Goal: Task Accomplishment & Management: Manage account settings

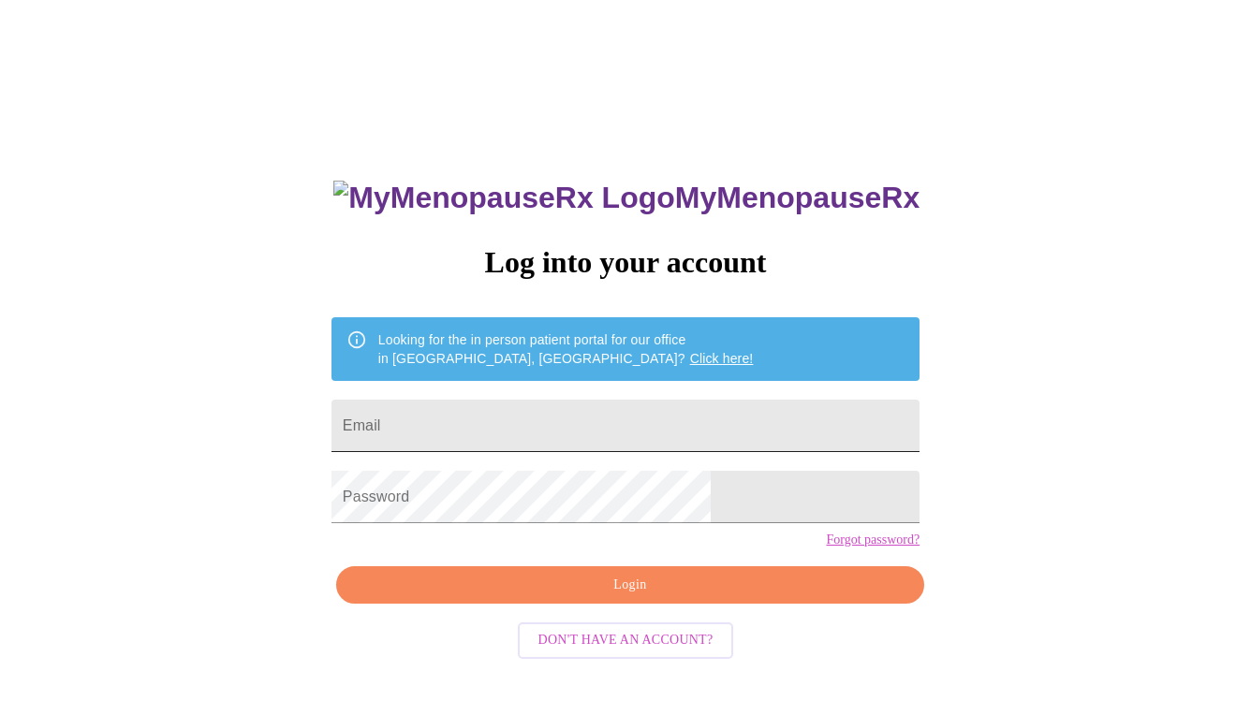
click at [498, 428] on input "Email" at bounding box center [626, 426] width 588 height 52
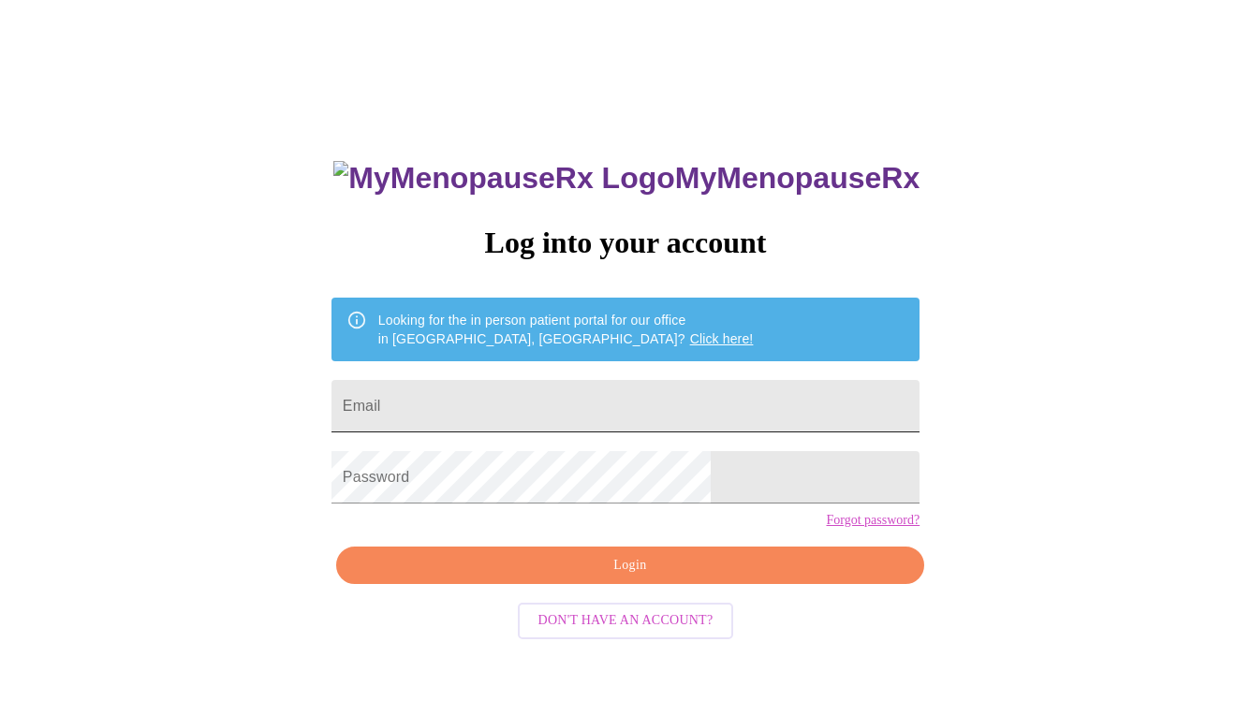
scroll to position [13, 0]
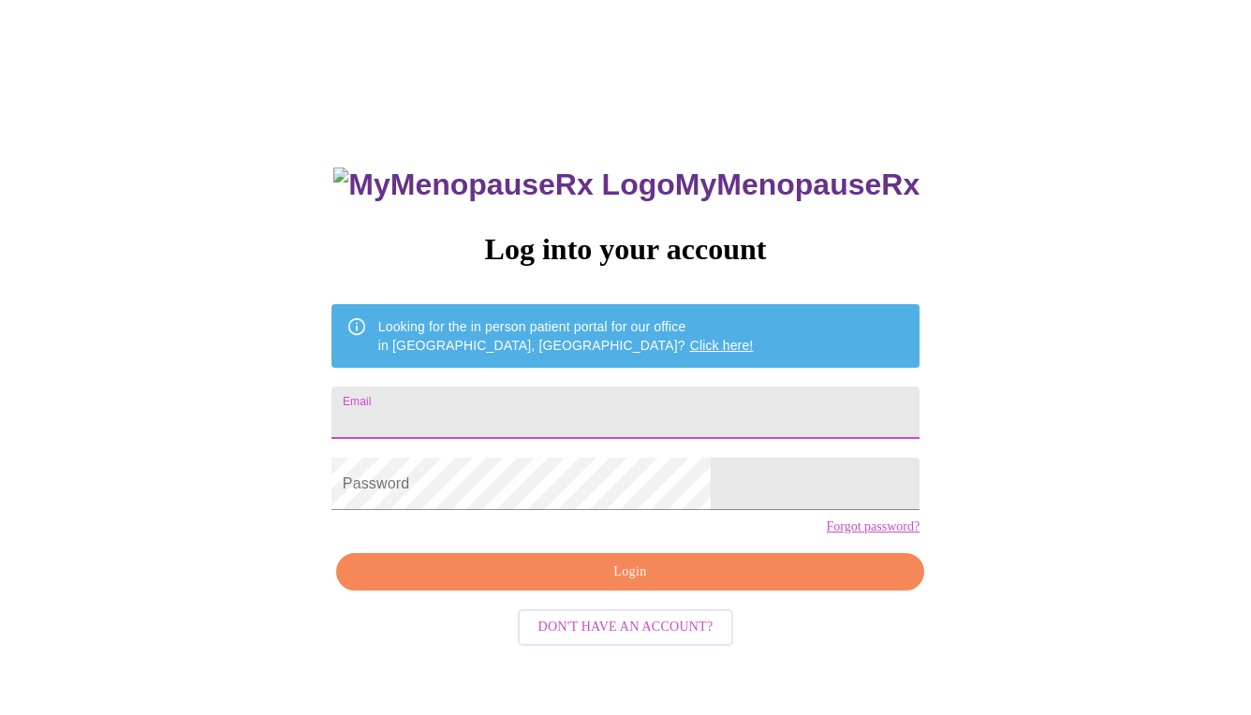
click at [498, 398] on input "Email" at bounding box center [626, 413] width 588 height 52
type input "[EMAIL_ADDRESS][DOMAIN_NAME]"
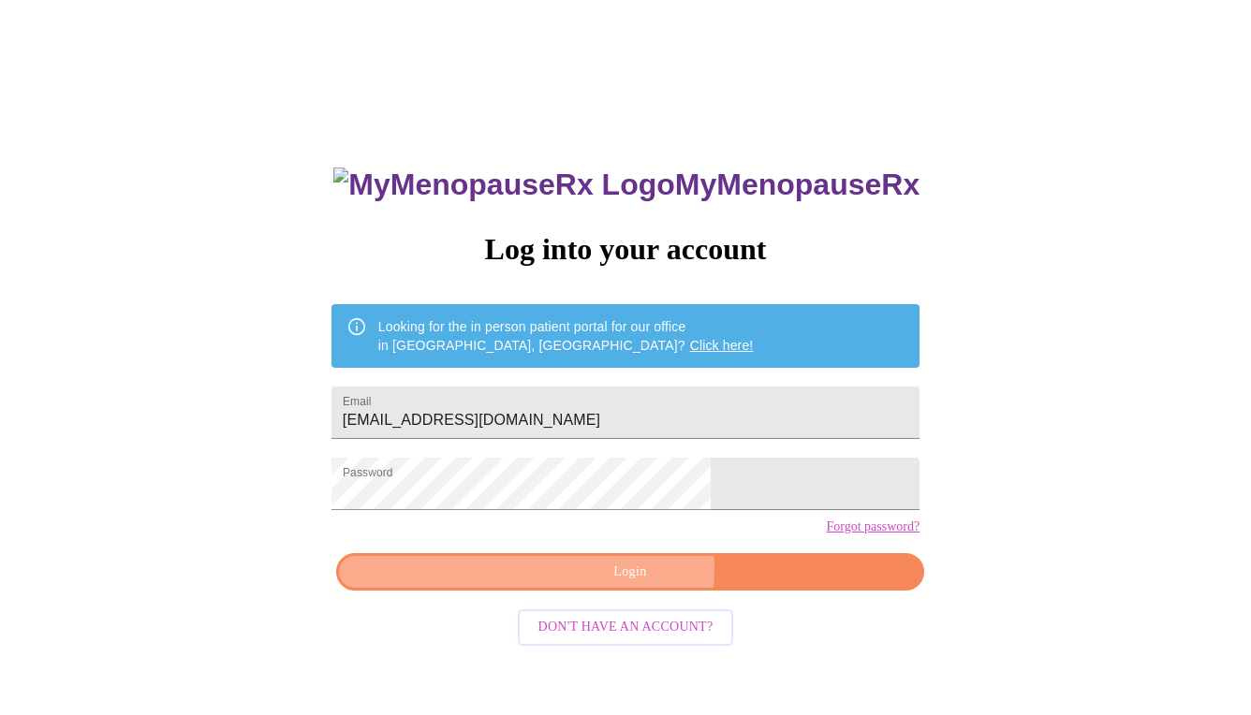
click at [628, 584] on span "Login" at bounding box center [630, 572] width 545 height 23
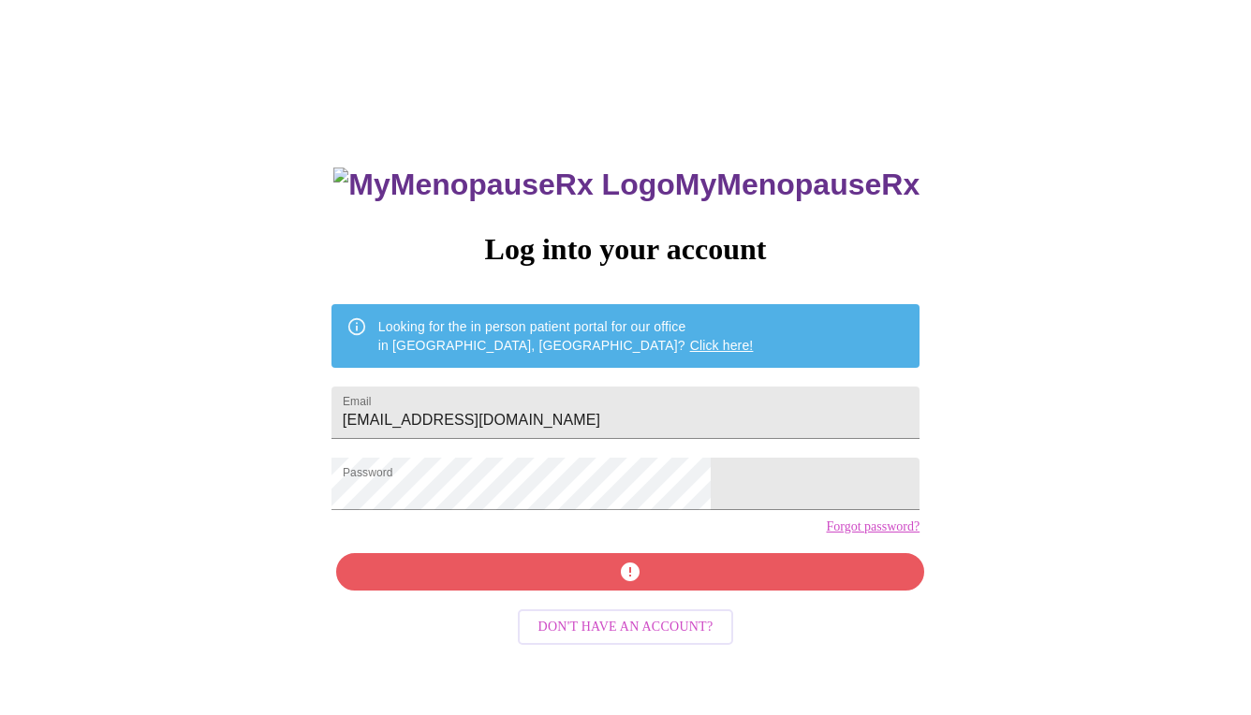
click at [666, 615] on div "MyMenopauseRx Log into your account Looking for the in person patient portal fo…" at bounding box center [626, 495] width 626 height 715
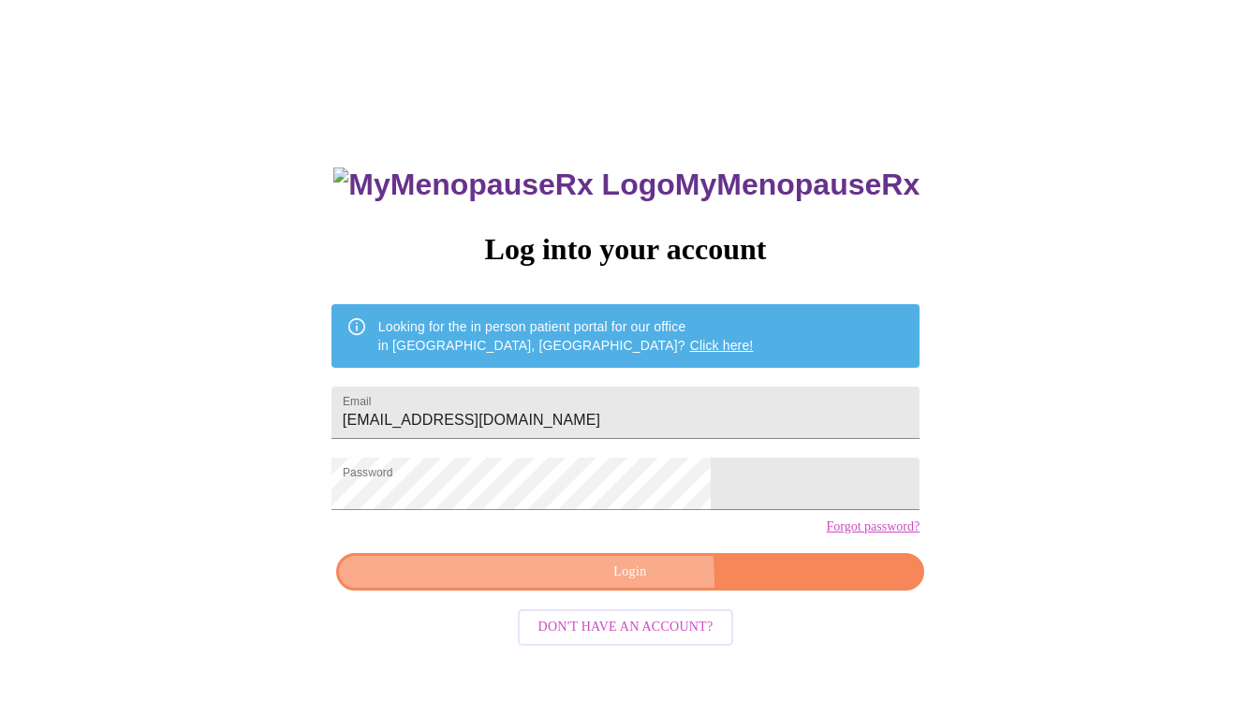
click at [611, 584] on span "Login" at bounding box center [630, 572] width 545 height 23
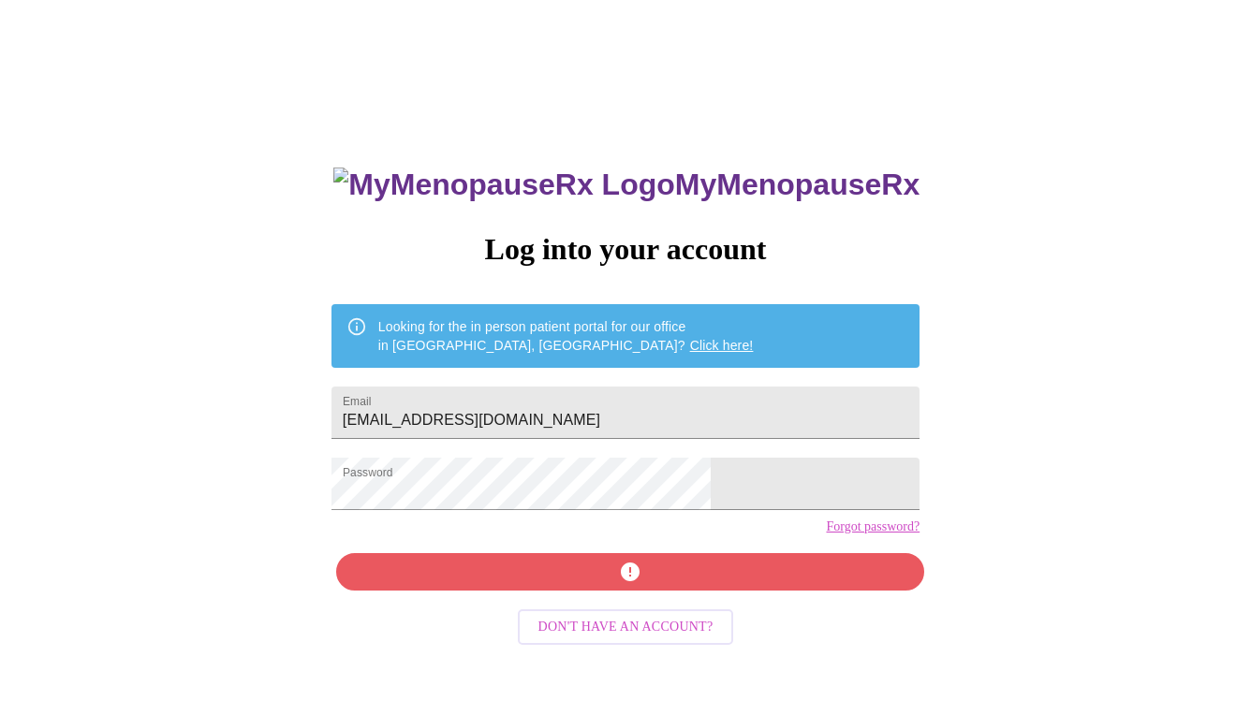
click at [826, 535] on link "Forgot password?" at bounding box center [873, 527] width 94 height 15
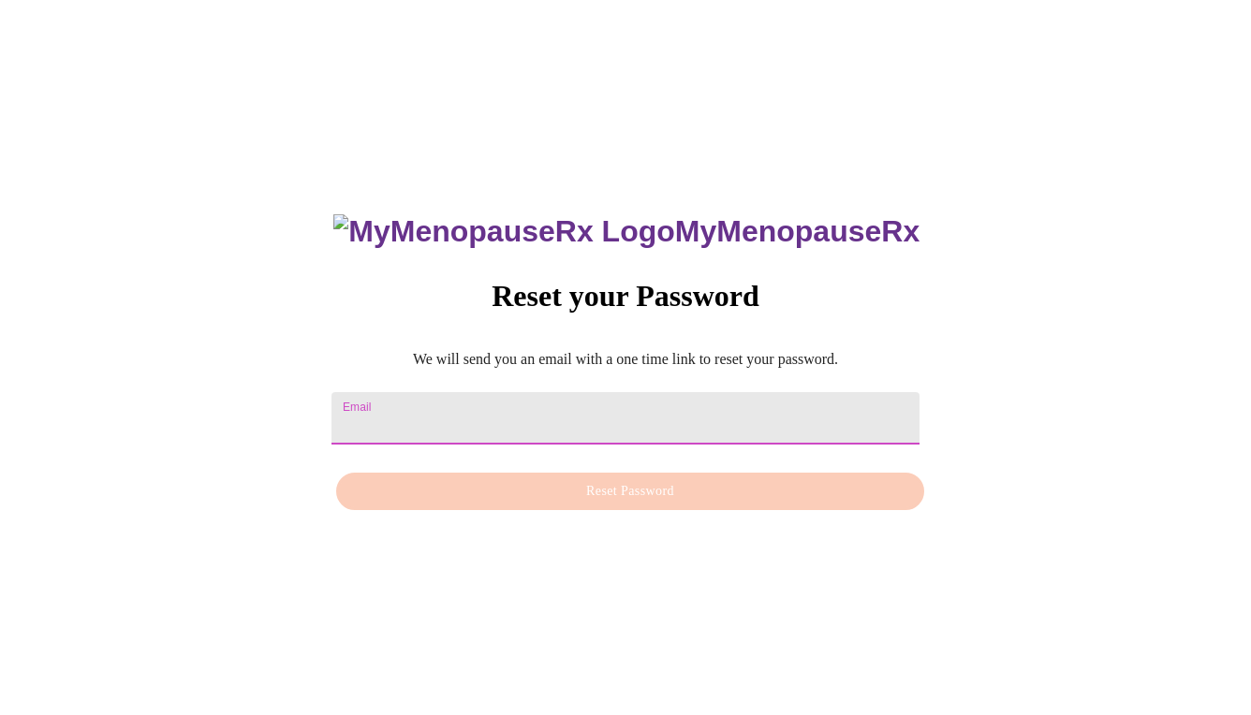
click at [489, 410] on input "Email" at bounding box center [626, 418] width 588 height 52
type input "D"
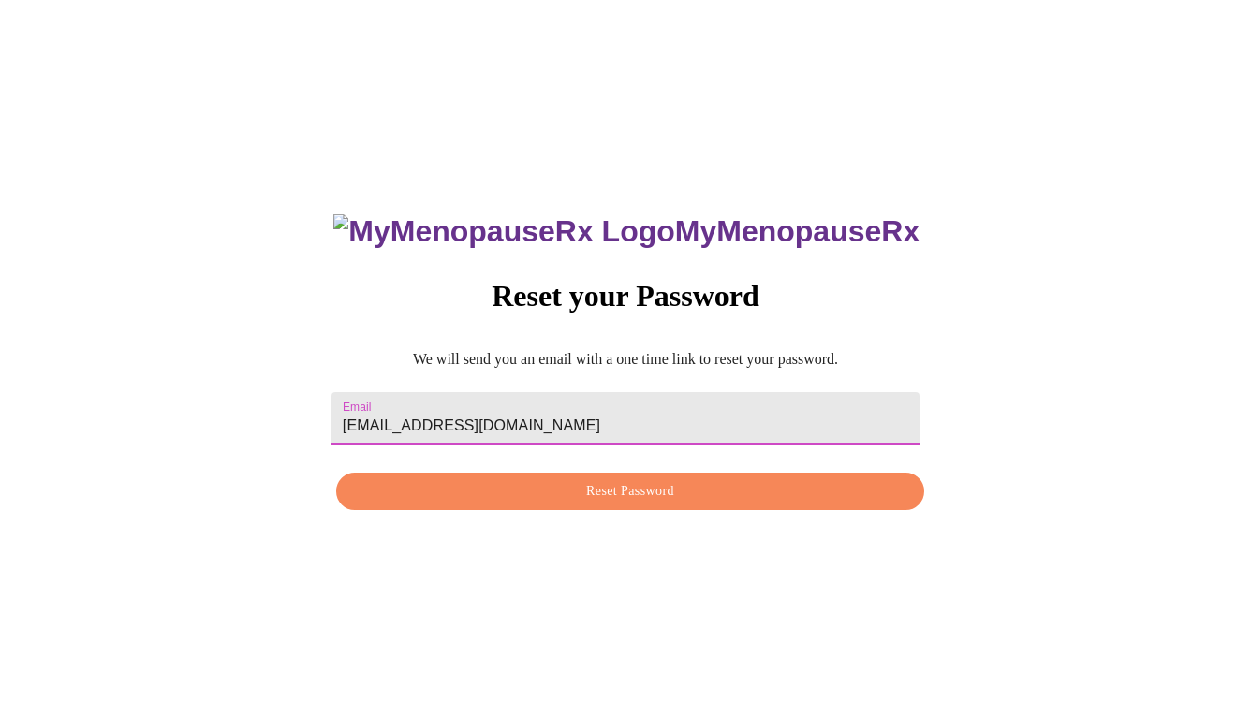
type input "lrrubin@me.com"
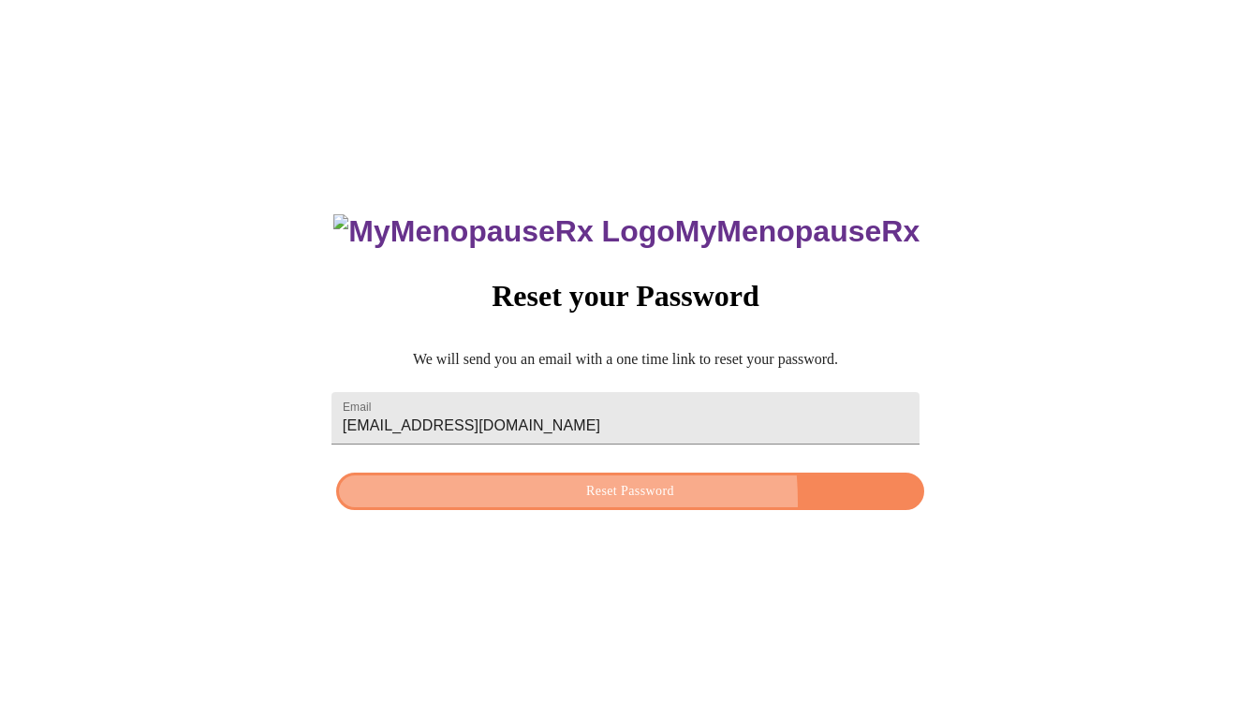
click at [532, 507] on button "Reset Password" at bounding box center [630, 492] width 588 height 38
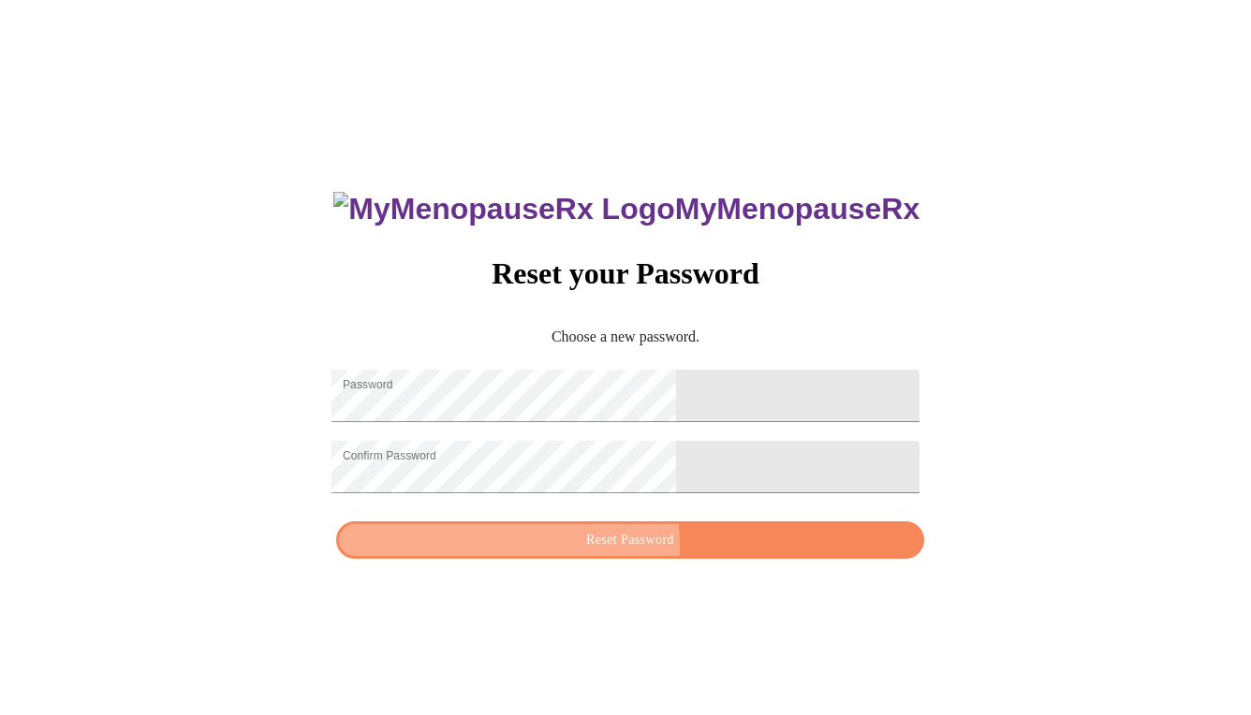
click at [577, 553] on span "Reset Password" at bounding box center [630, 540] width 545 height 23
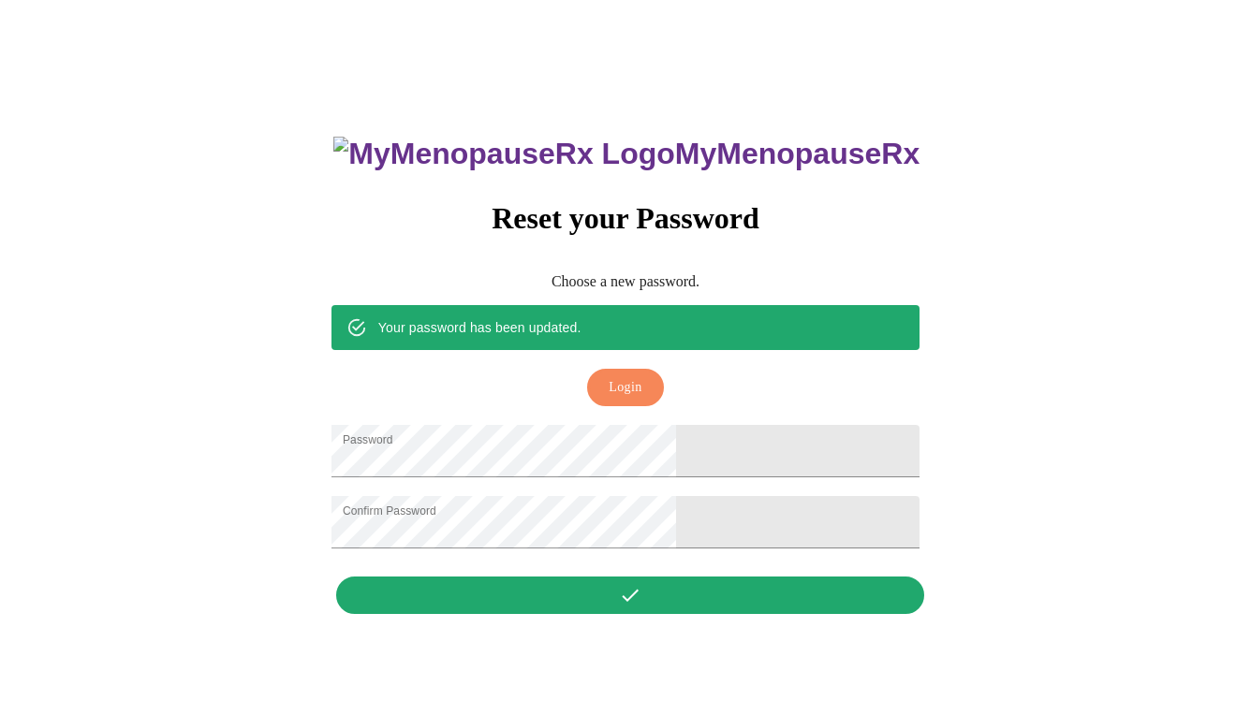
click at [626, 376] on span "Login" at bounding box center [625, 387] width 33 height 23
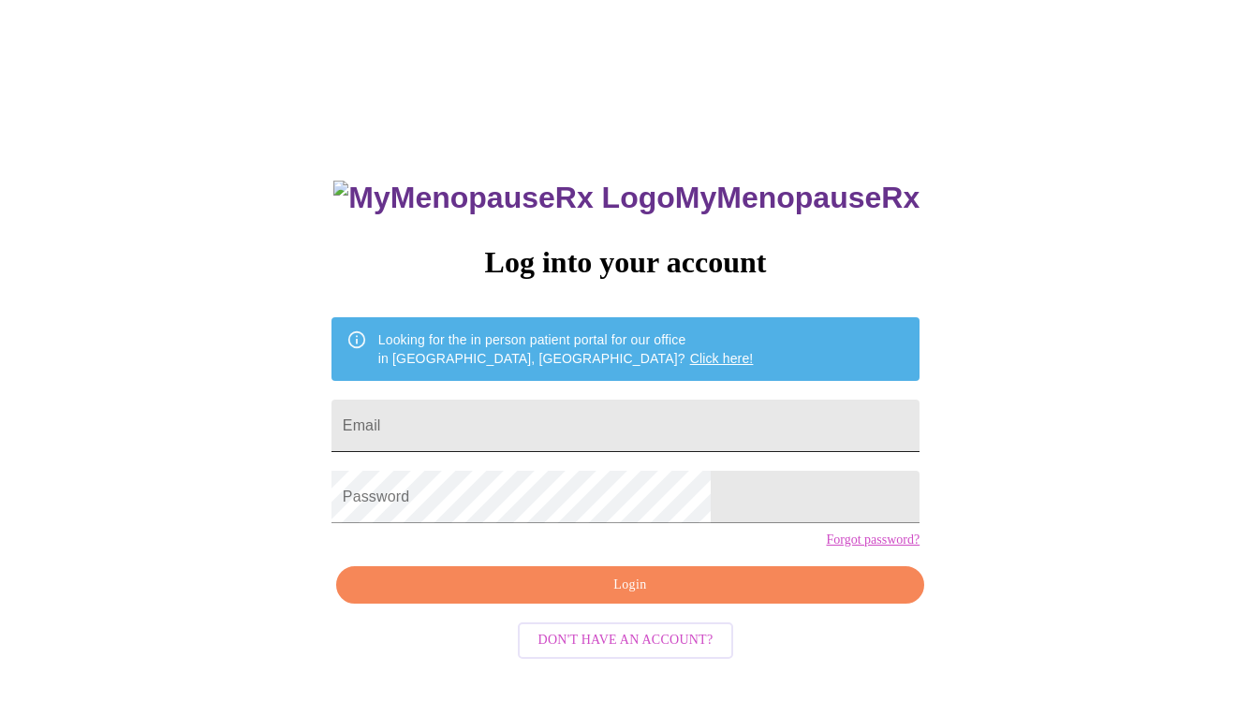
click at [508, 419] on input "Email" at bounding box center [626, 426] width 588 height 52
type input "lrrubin@me.com"
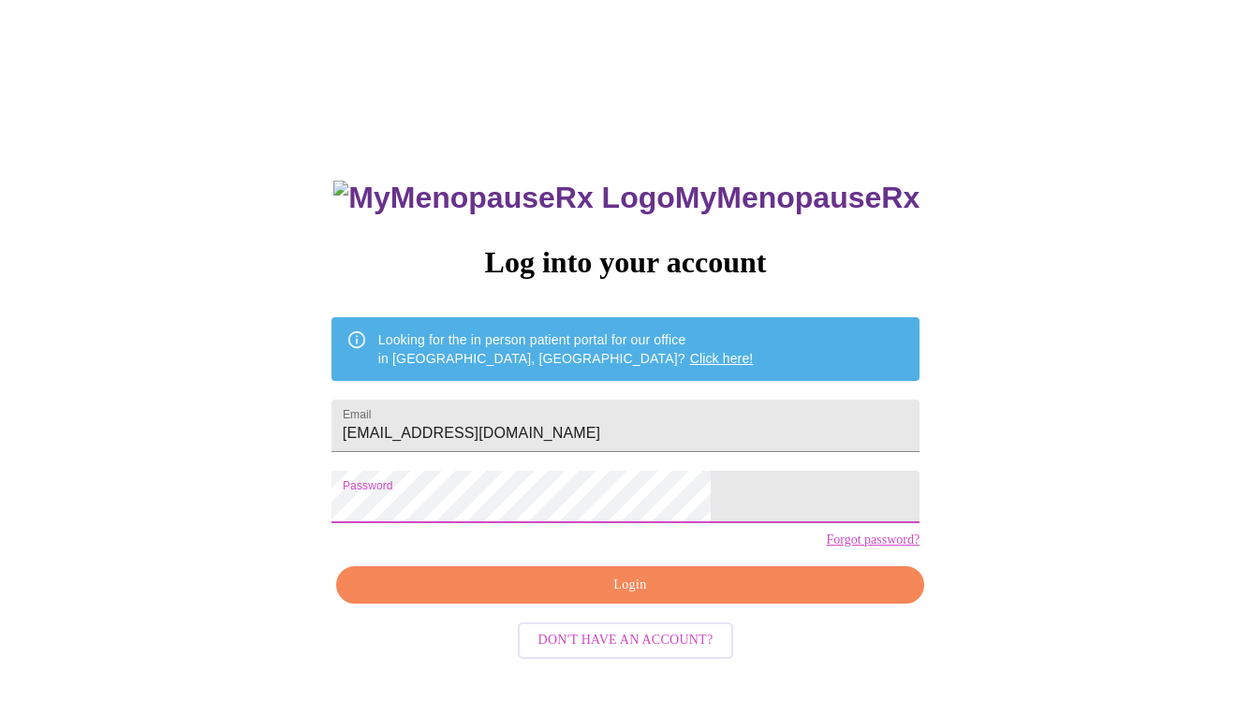
click at [628, 597] on span "Login" at bounding box center [630, 585] width 545 height 23
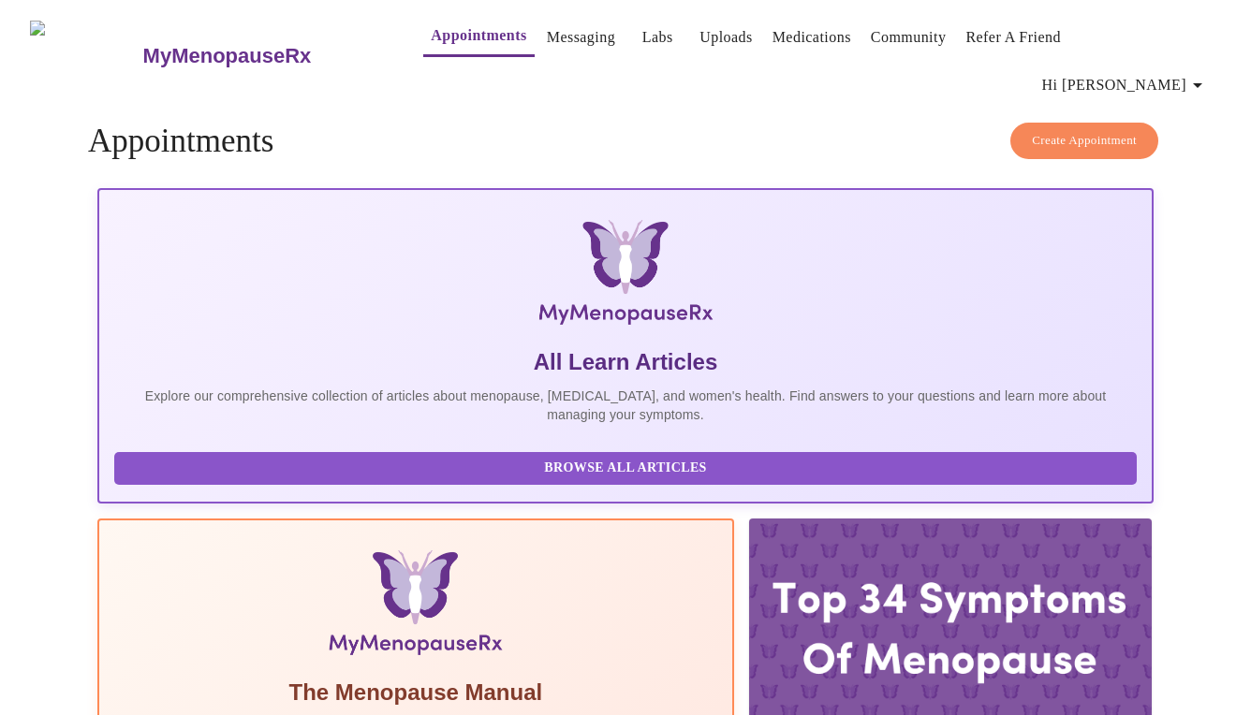
click at [1175, 72] on span "Hi [PERSON_NAME]" at bounding box center [1125, 85] width 167 height 26
click at [435, 42] on div at bounding box center [625, 357] width 1251 height 715
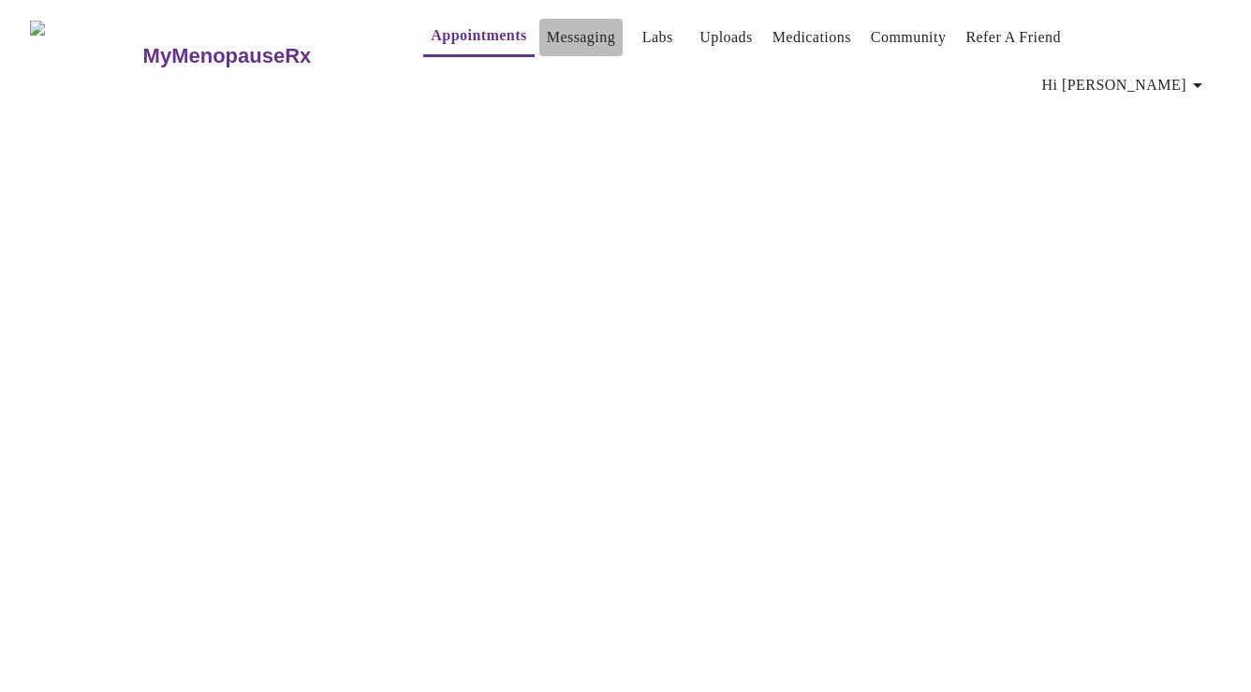
click at [547, 36] on link "Messaging" at bounding box center [581, 37] width 68 height 26
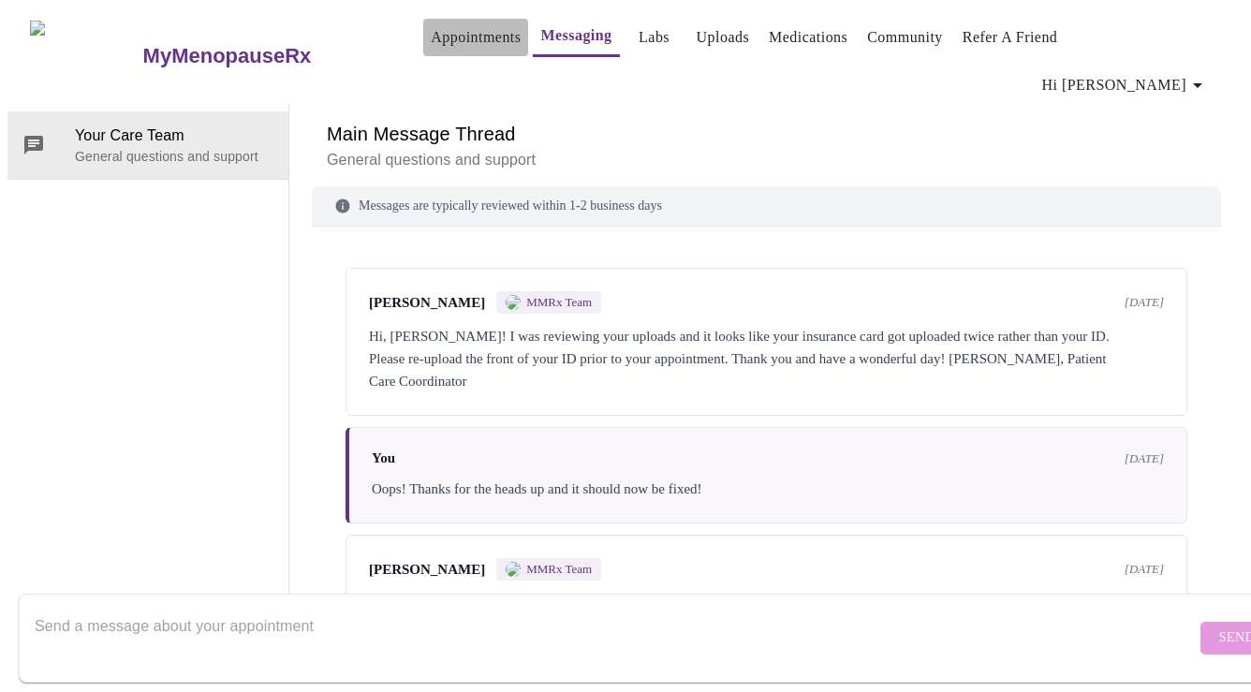
click at [431, 39] on link "Appointments" at bounding box center [476, 37] width 90 height 26
